Goal: Check status: Check status

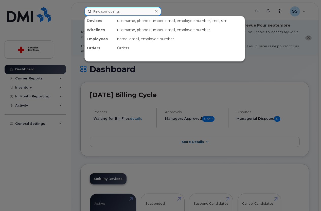
click at [114, 10] on input at bounding box center [122, 11] width 77 height 9
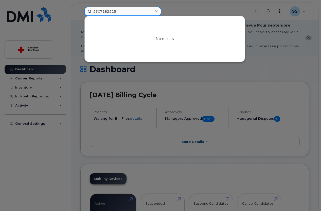
click at [120, 12] on input "2507182225" at bounding box center [122, 11] width 77 height 9
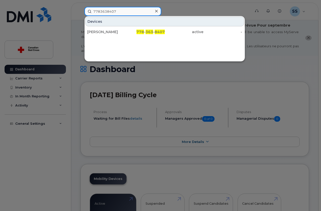
click at [117, 12] on input "7783638407" at bounding box center [122, 11] width 77 height 9
click at [118, 11] on input "2508592682" at bounding box center [122, 11] width 77 height 9
drag, startPoint x: 118, startPoint y: 11, endPoint x: 94, endPoint y: 11, distance: 23.6
click at [94, 11] on input "2508592682" at bounding box center [122, 11] width 77 height 9
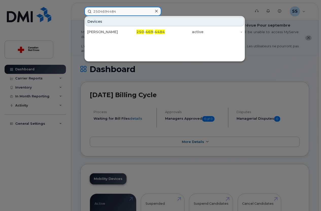
type input "2504694484"
click at [156, 11] on icon at bounding box center [156, 11] width 3 height 3
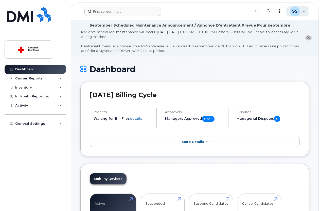
click at [303, 12] on div "SS [PERSON_NAME] Read Only" at bounding box center [297, 11] width 23 height 10
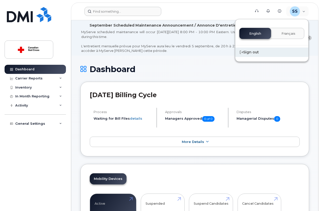
click at [257, 51] on div "Sign out" at bounding box center [271, 52] width 73 height 9
